Goal: Find contact information: Find contact information

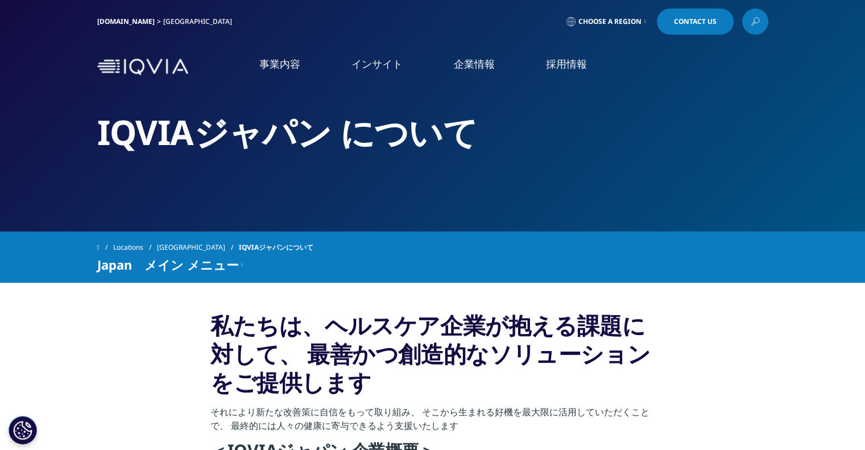
click at [684, 25] on span "Contact Us" at bounding box center [695, 21] width 43 height 7
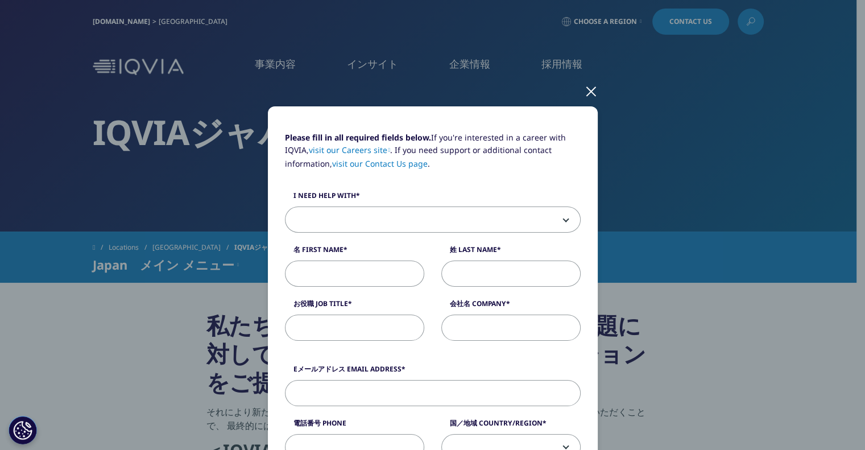
click at [592, 89] on div at bounding box center [590, 90] width 13 height 31
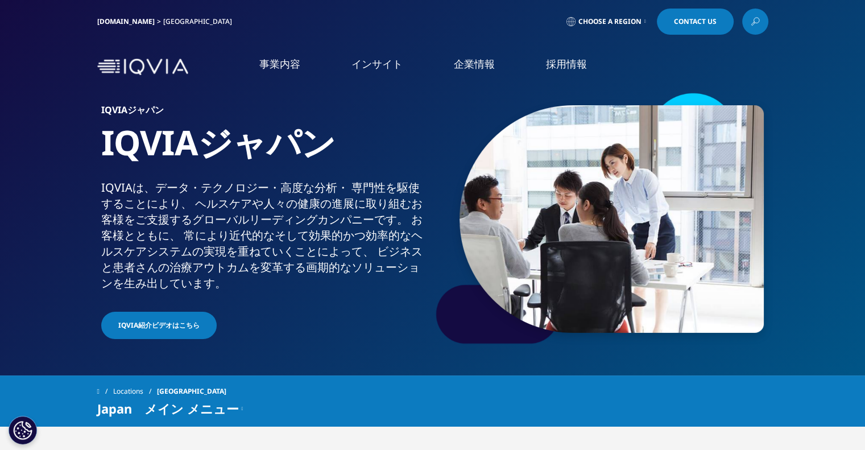
click at [636, 20] on span "Choose a Region" at bounding box center [609, 21] width 63 height 9
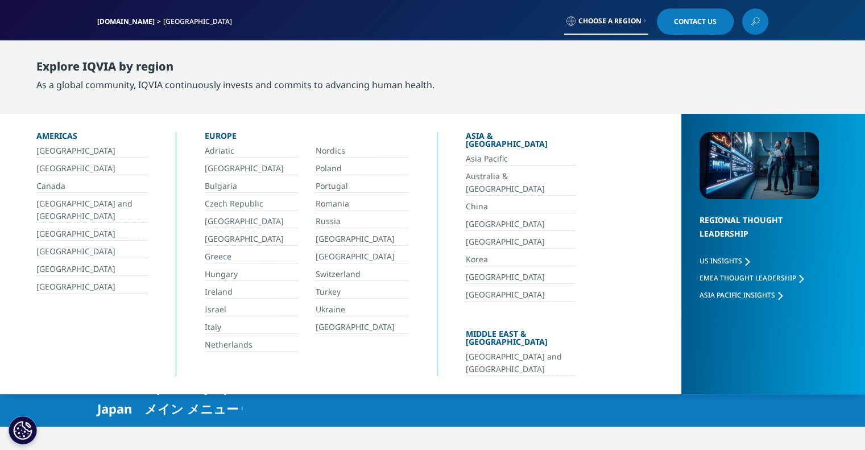
click at [731, 260] on span "US Insights" at bounding box center [720, 261] width 43 height 10
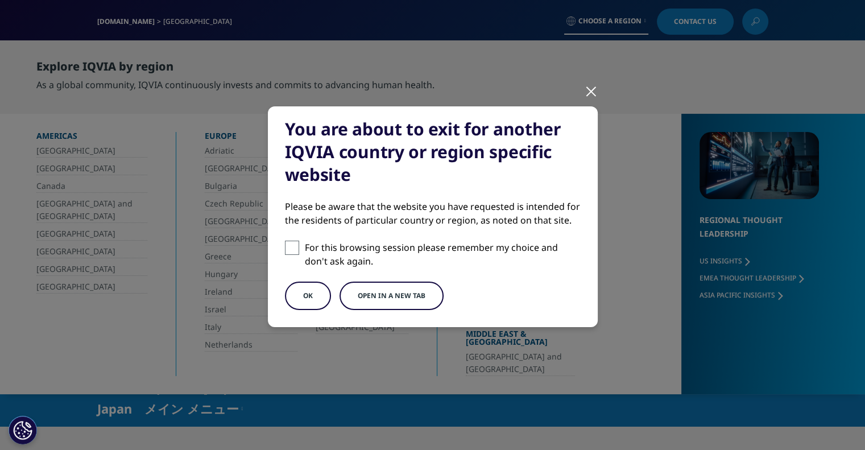
click at [296, 290] on button "OK" at bounding box center [308, 295] width 46 height 28
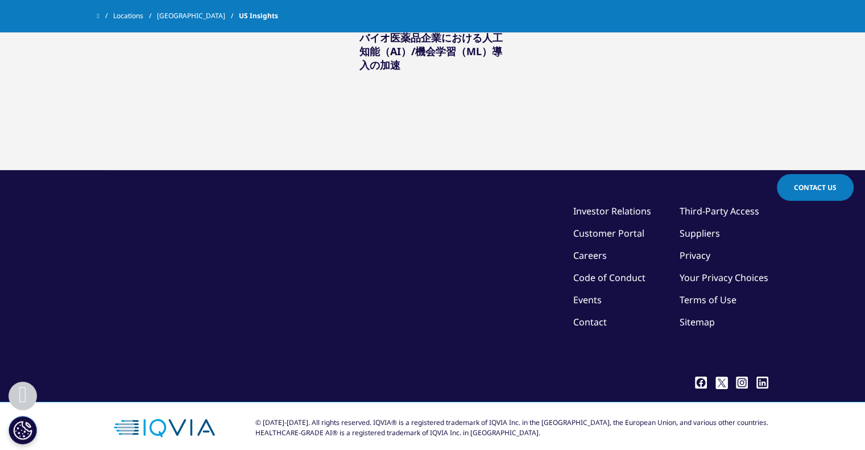
scroll to position [518, 0]
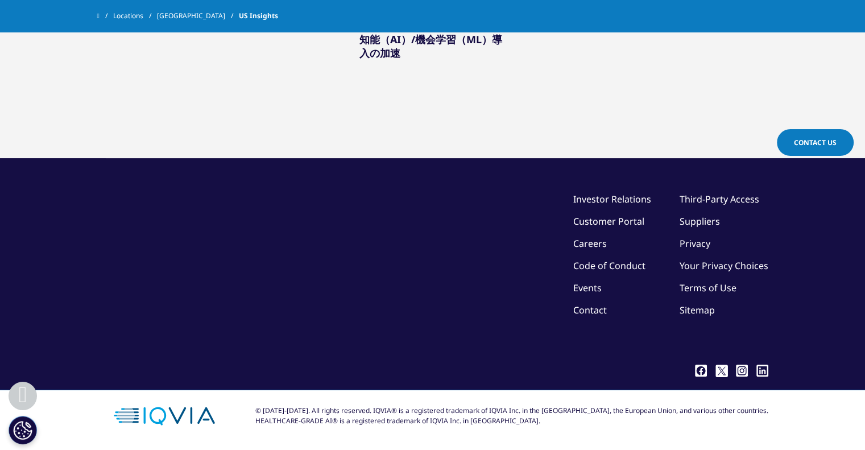
click at [634, 202] on link "Investor Relations" at bounding box center [612, 199] width 78 height 13
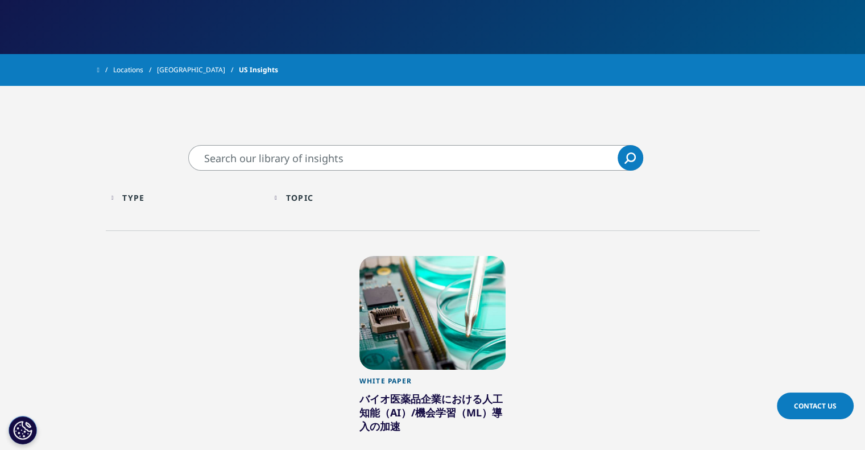
scroll to position [0, 0]
